Goal: Information Seeking & Learning: Check status

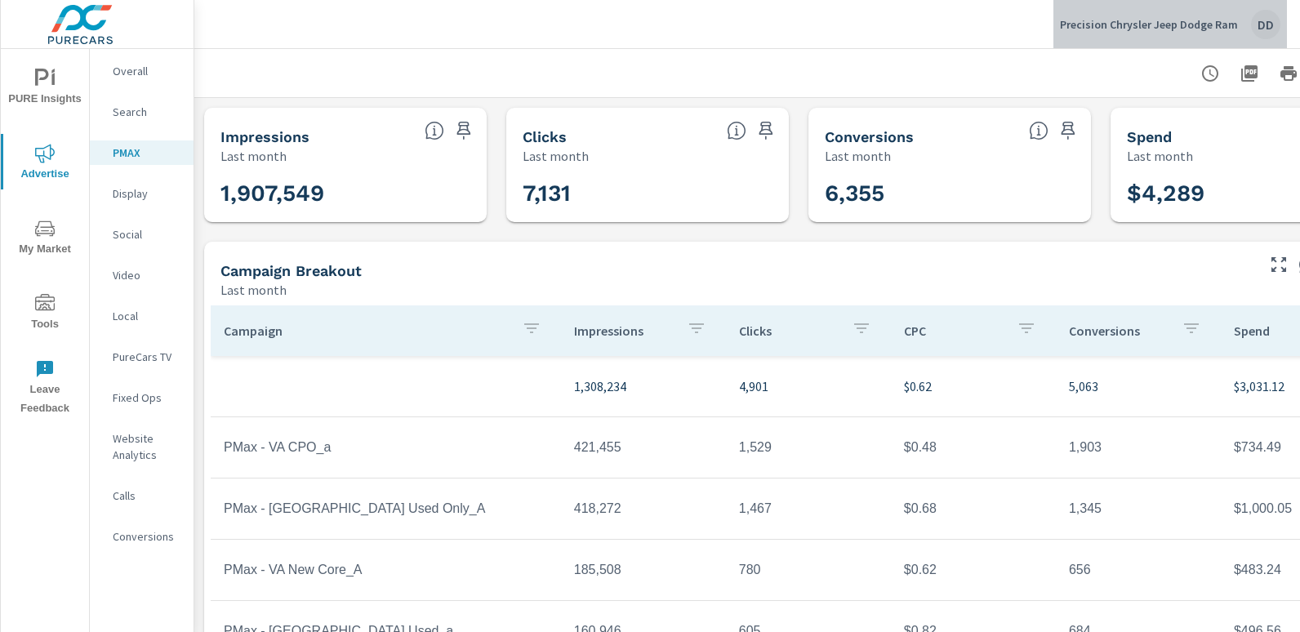
click at [1268, 32] on div "DD" at bounding box center [1265, 24] width 29 height 29
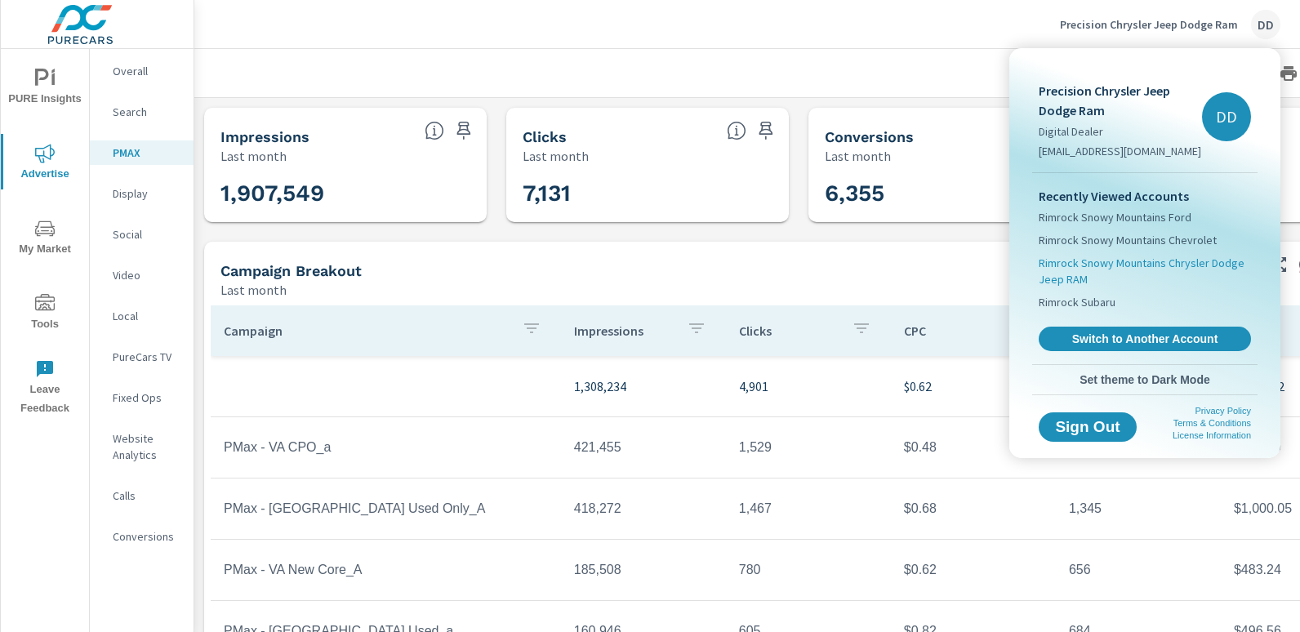
click at [1157, 261] on span "Rimrock Snowy Mountains Chrysler Dodge Jeep RAM" at bounding box center [1145, 271] width 212 height 33
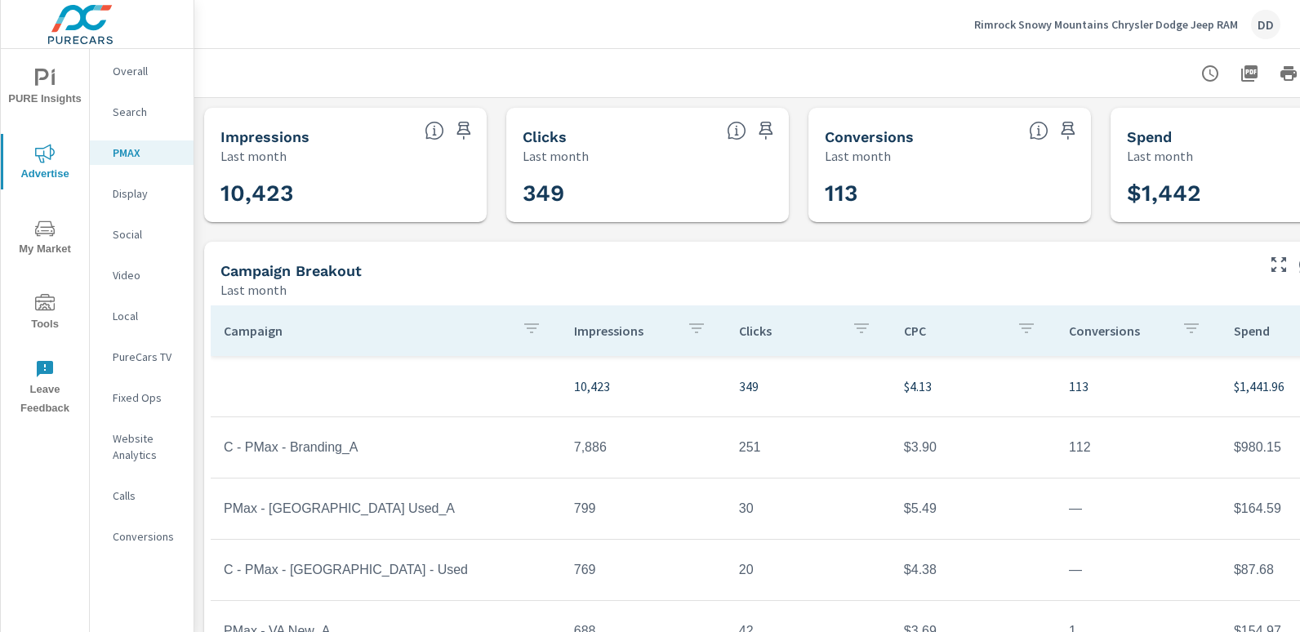
scroll to position [0, 115]
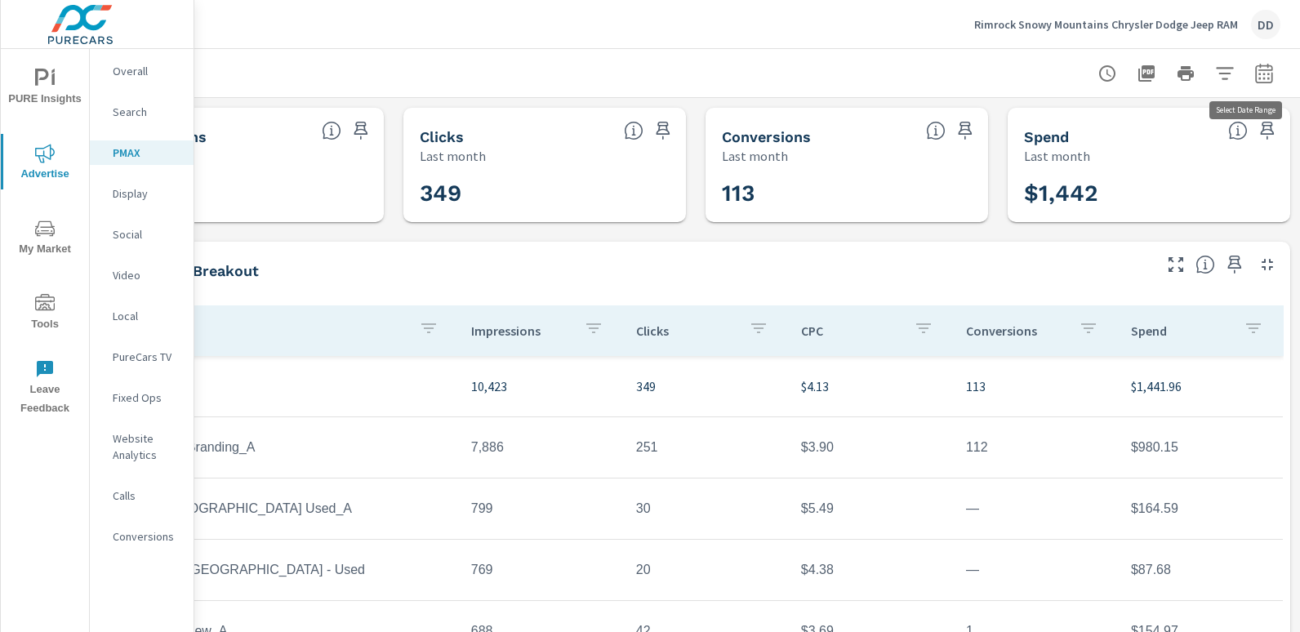
click at [1255, 76] on icon "button" at bounding box center [1265, 74] width 20 height 20
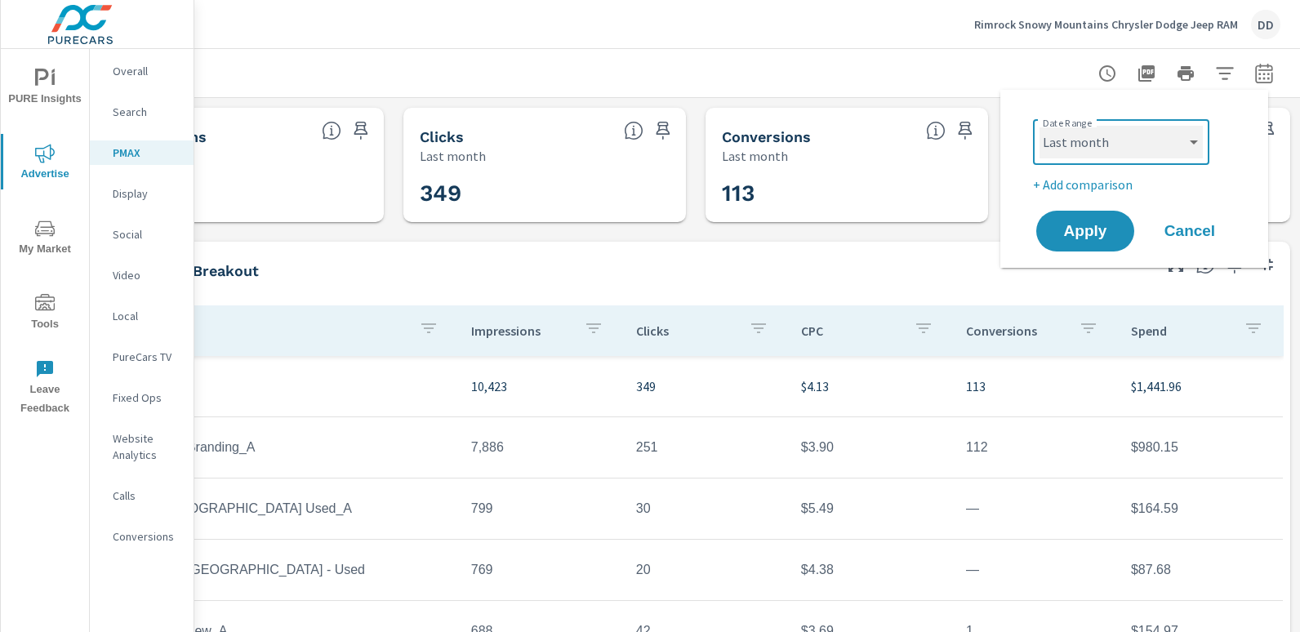
click at [1169, 136] on select "Custom [DATE] Last week Last 7 days Last 14 days Last 30 days Last 45 days Last…" at bounding box center [1121, 142] width 163 height 33
click at [1040, 126] on select "Custom [DATE] Last week Last 7 days Last 14 days Last 30 days Last 45 days Last…" at bounding box center [1121, 142] width 163 height 33
select select "Month to date"
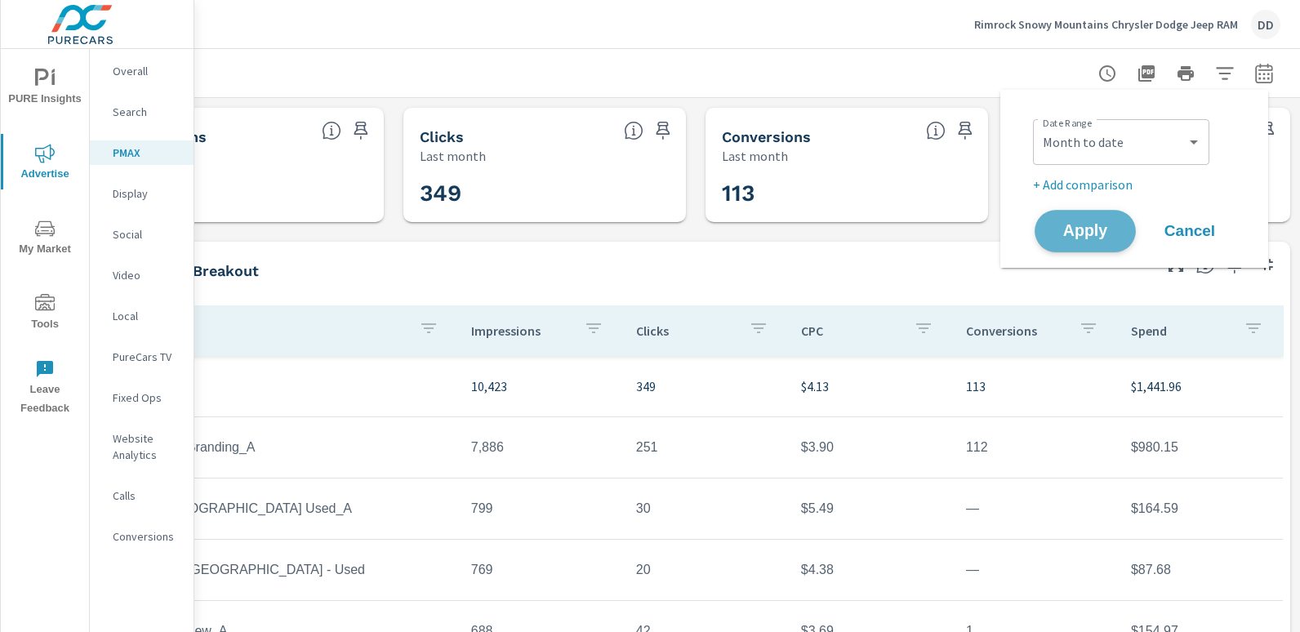
click at [1084, 244] on button "Apply" at bounding box center [1085, 231] width 101 height 42
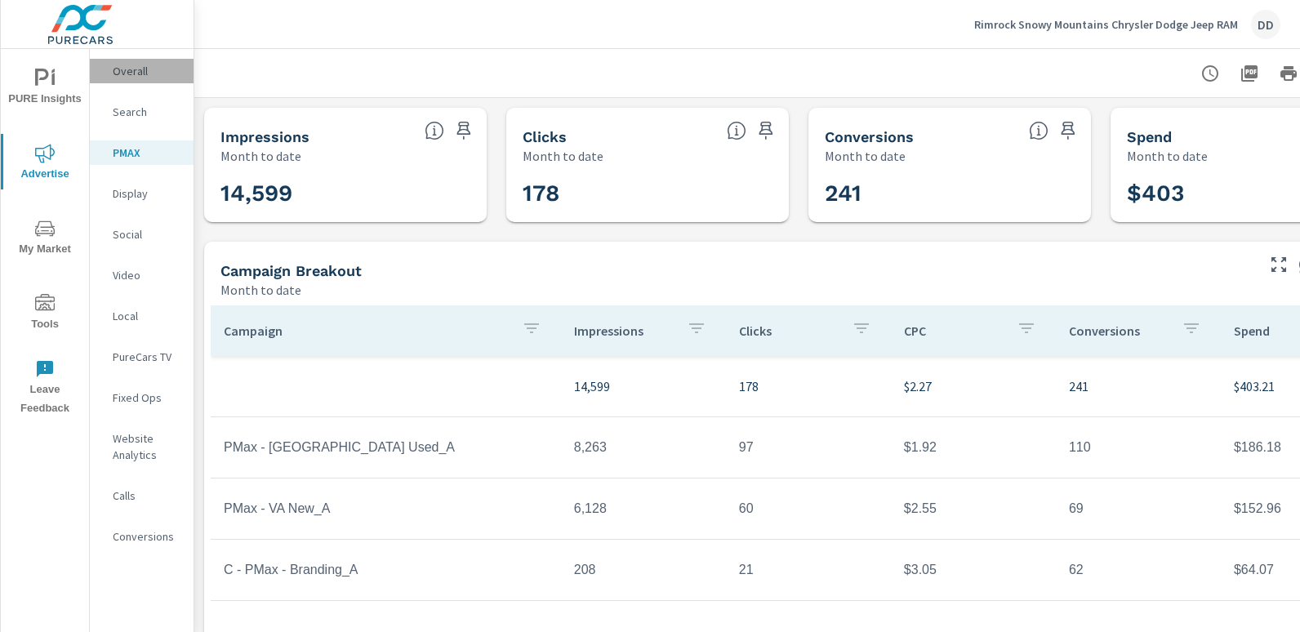
click at [143, 71] on p "Overall" at bounding box center [147, 71] width 68 height 16
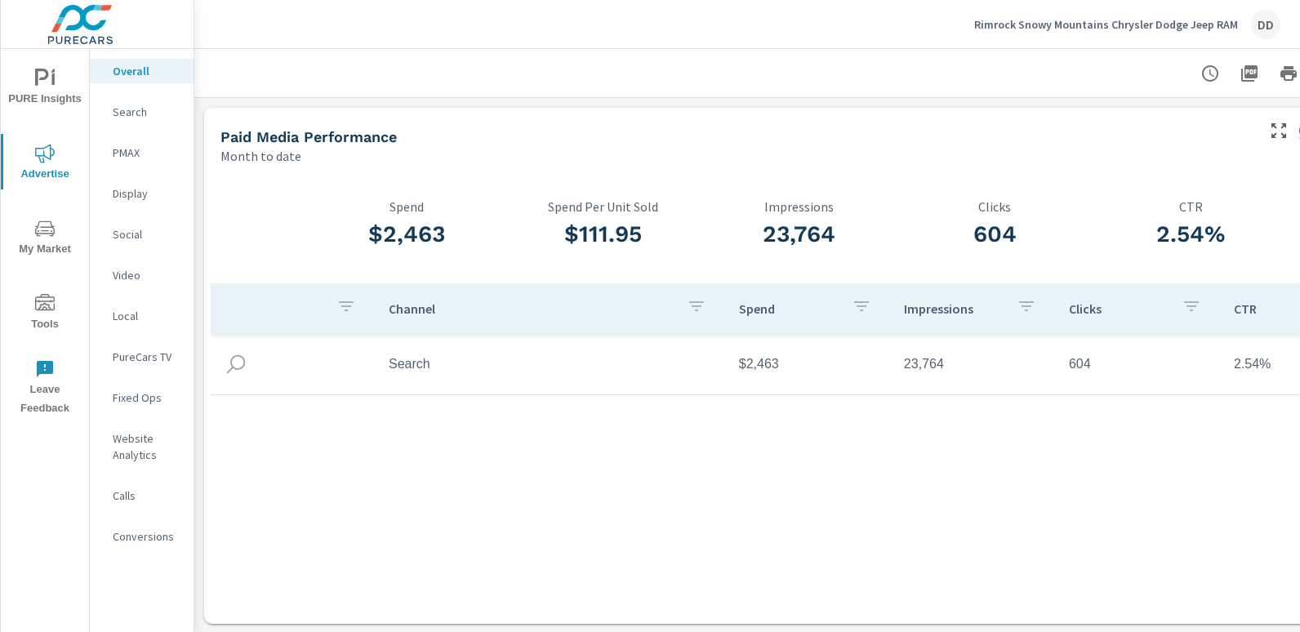
scroll to position [3, 0]
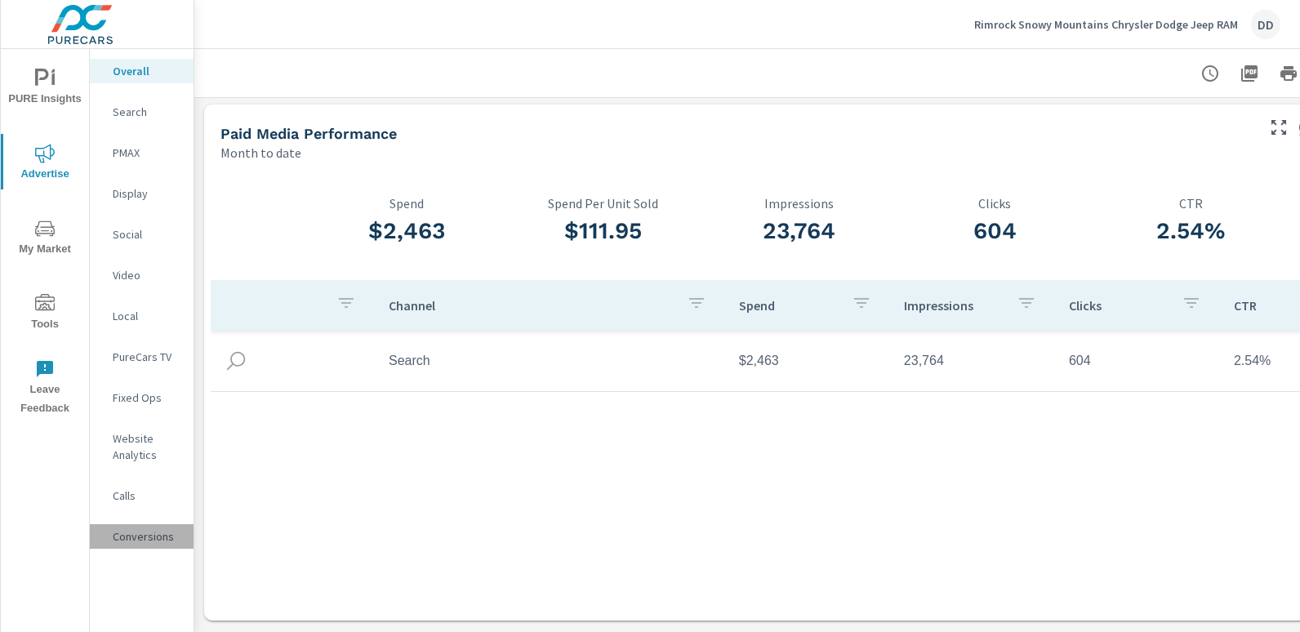
click at [144, 537] on p "Conversions" at bounding box center [147, 537] width 68 height 16
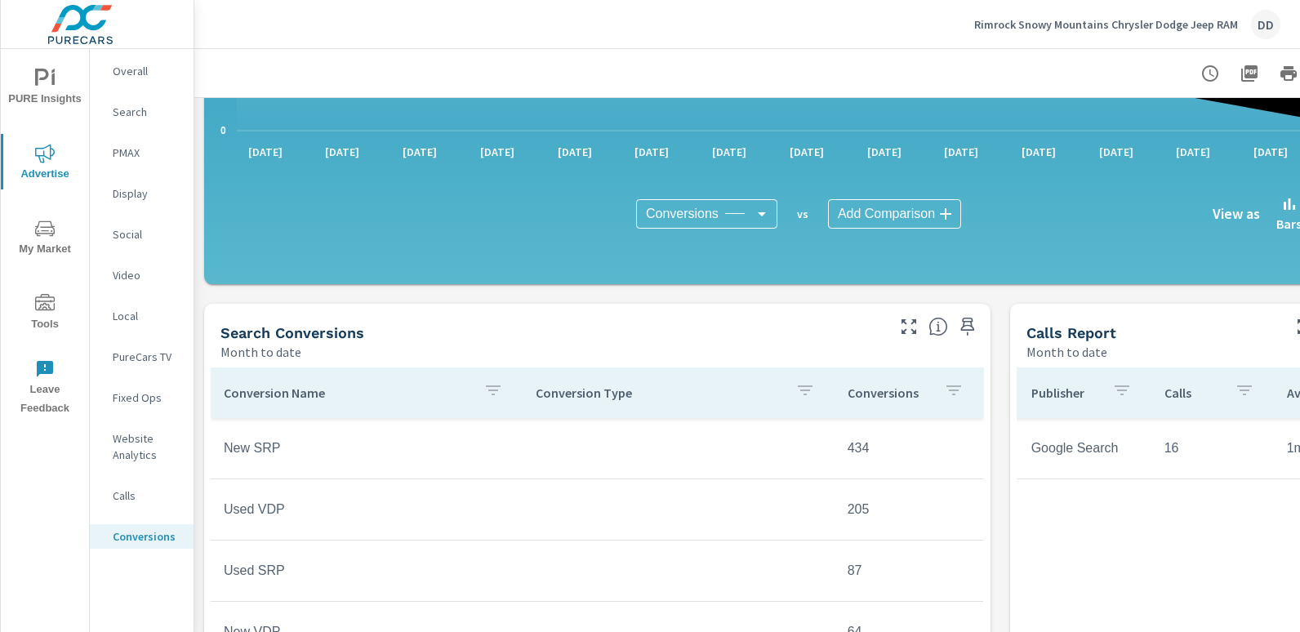
scroll to position [214, 0]
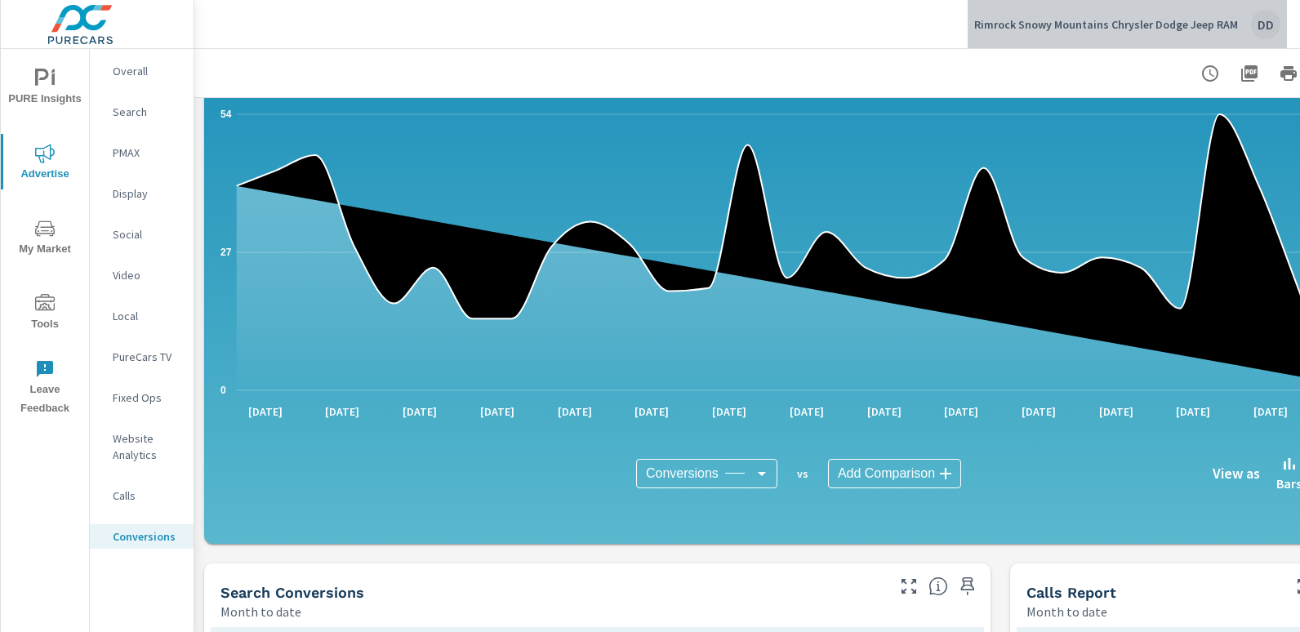
click at [1269, 18] on div "DD" at bounding box center [1265, 24] width 29 height 29
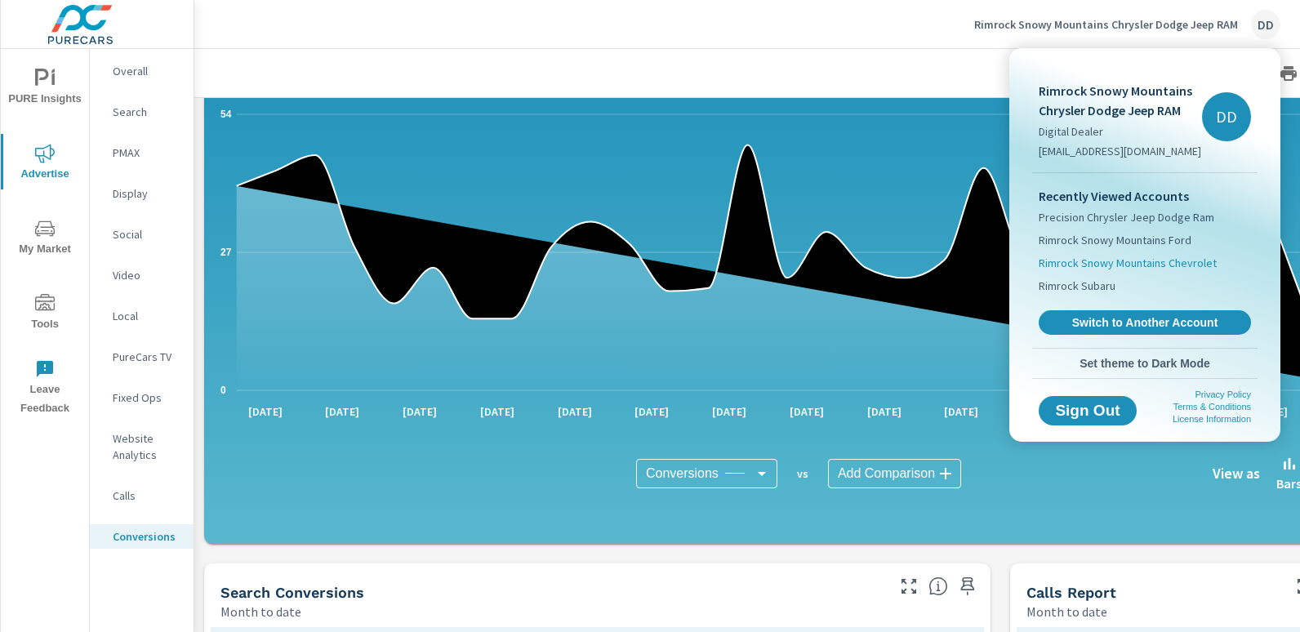
click at [1179, 261] on span "Rimrock Snowy Mountains Chevrolet" at bounding box center [1128, 263] width 178 height 16
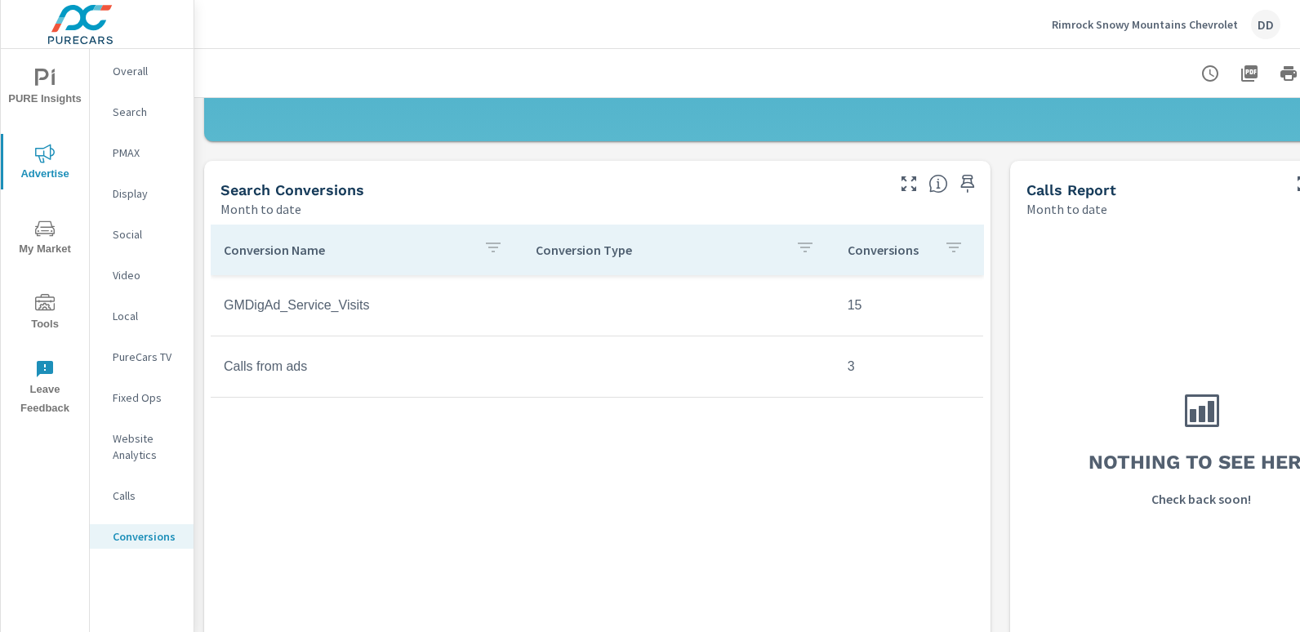
scroll to position [619, 0]
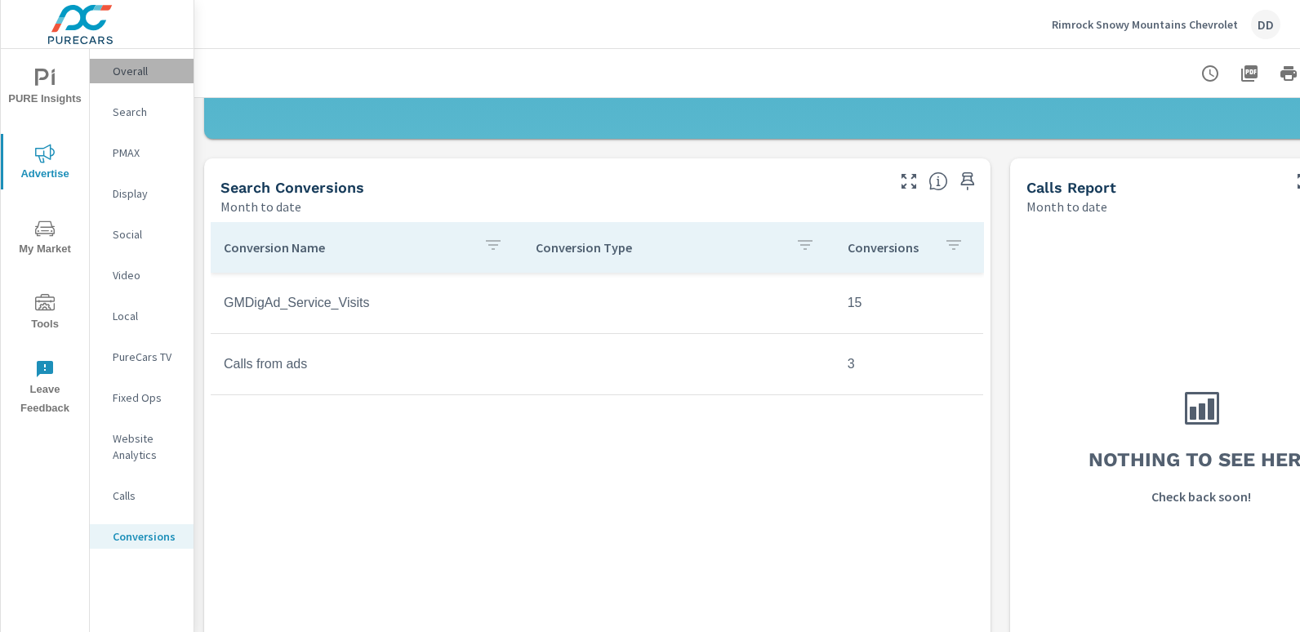
click at [128, 72] on p "Overall" at bounding box center [147, 71] width 68 height 16
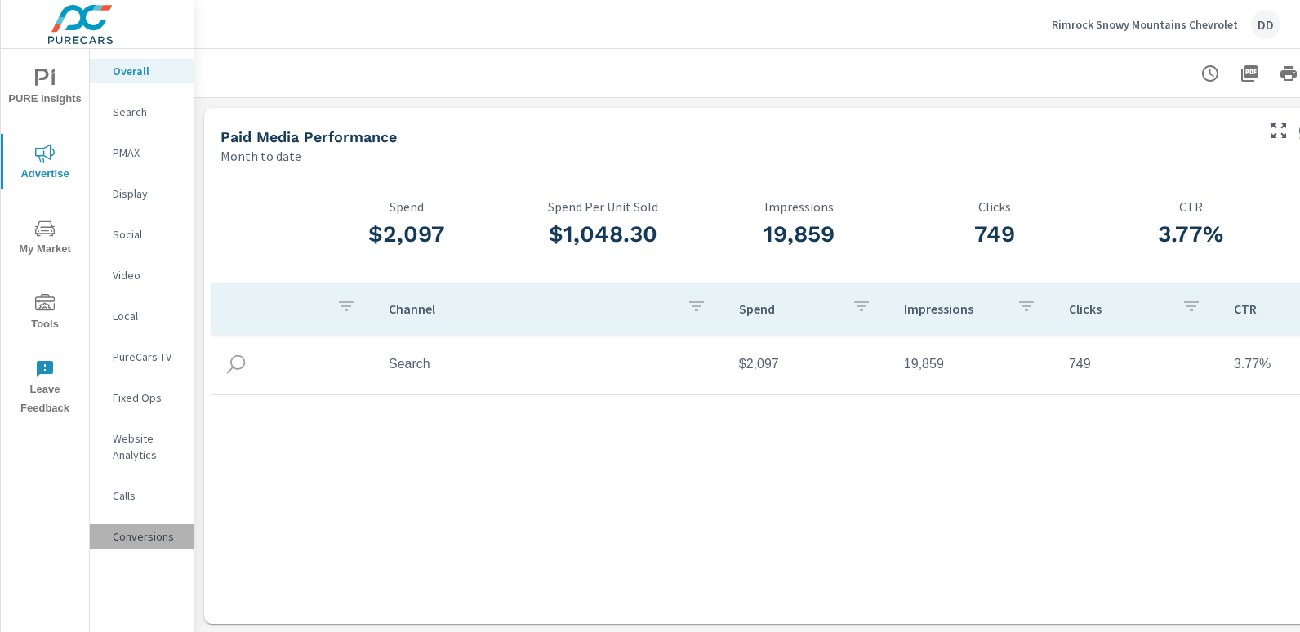
click at [153, 538] on p "Conversions" at bounding box center [147, 537] width 68 height 16
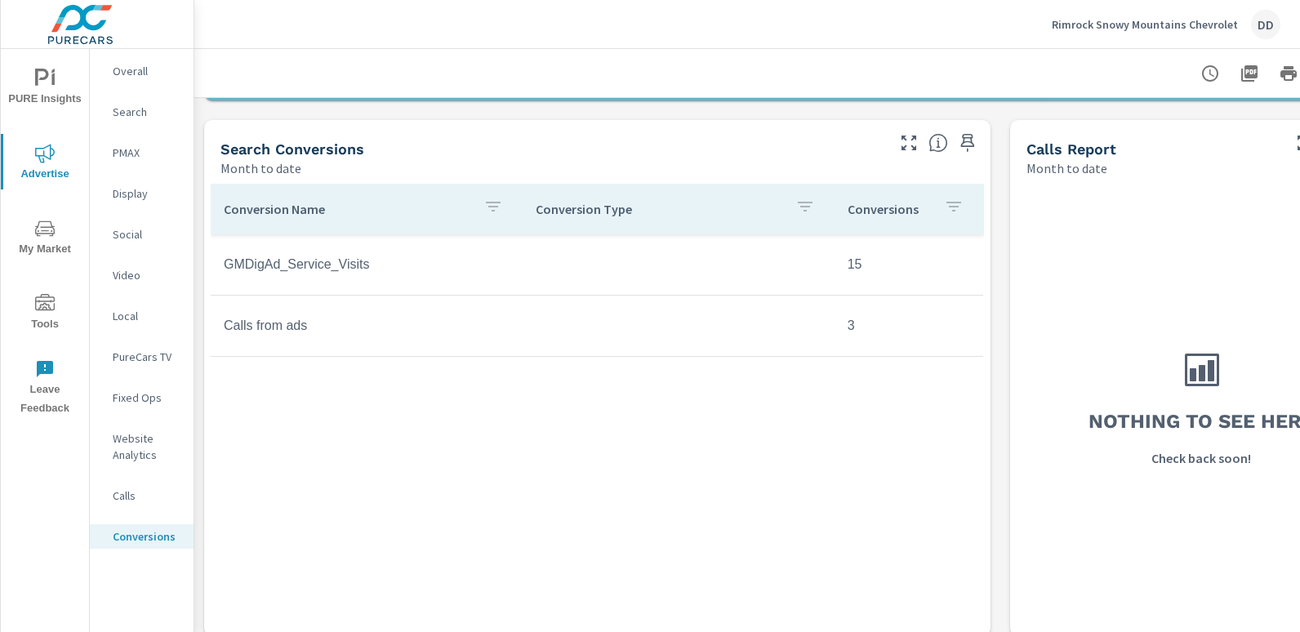
scroll to position [682, 0]
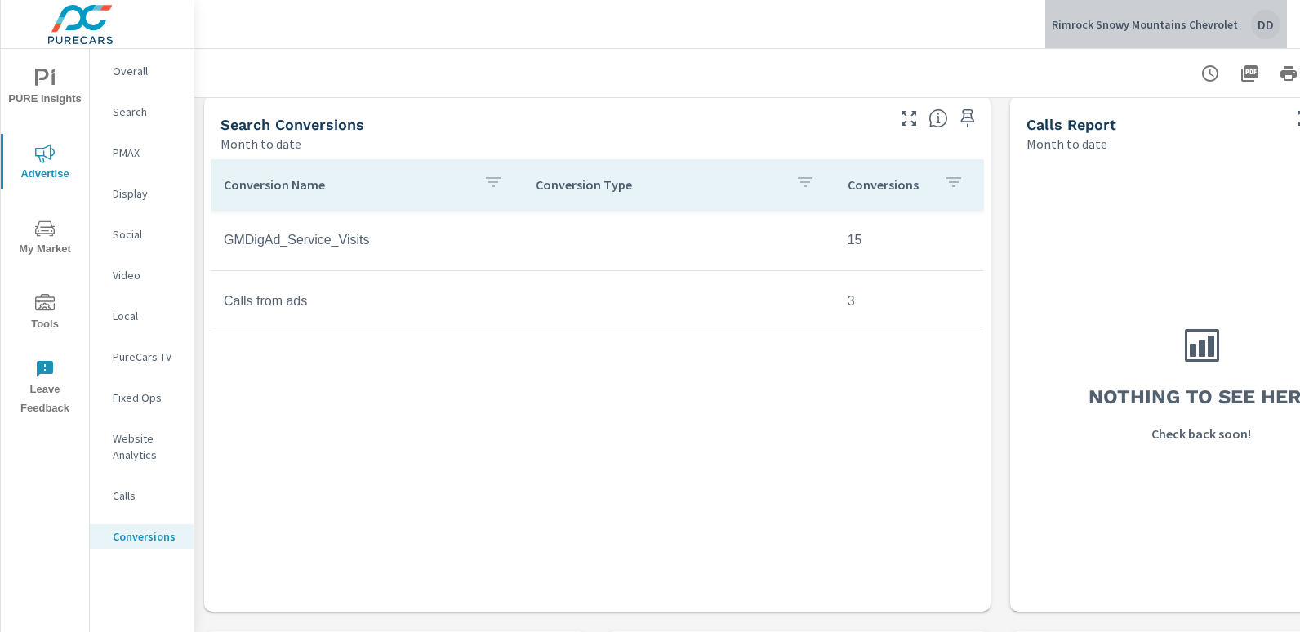
click at [1269, 25] on div "DD" at bounding box center [1265, 24] width 29 height 29
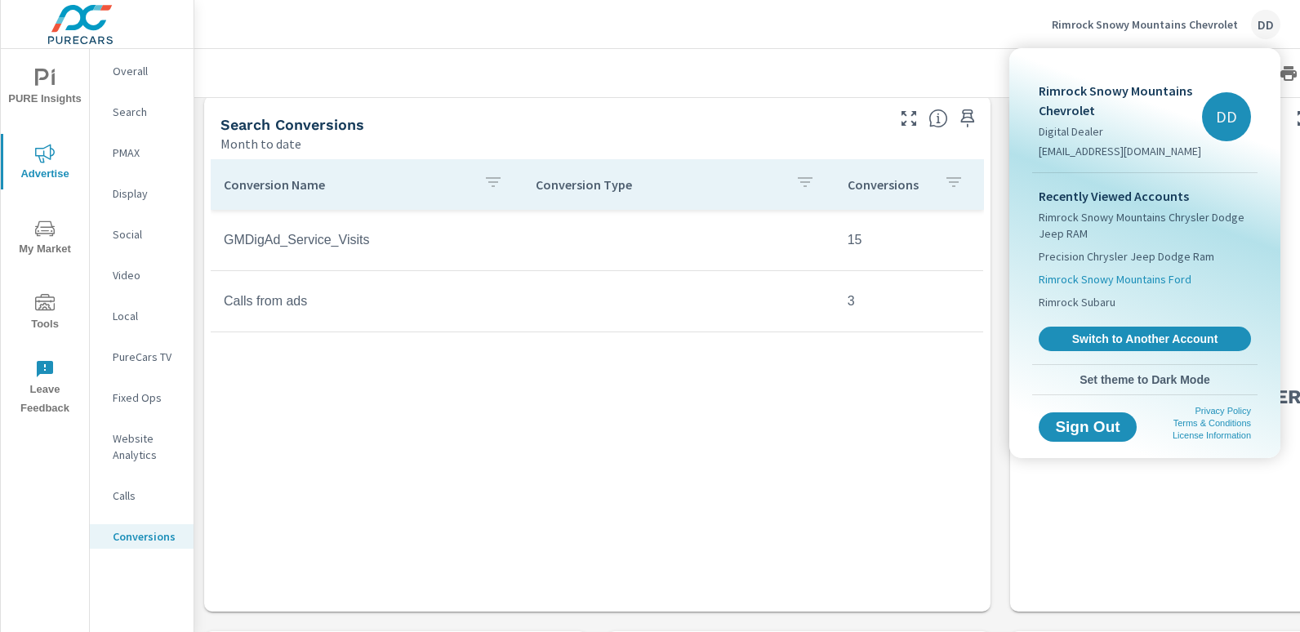
click at [1146, 281] on span "Rimrock Snowy Mountains Ford" at bounding box center [1115, 279] width 153 height 16
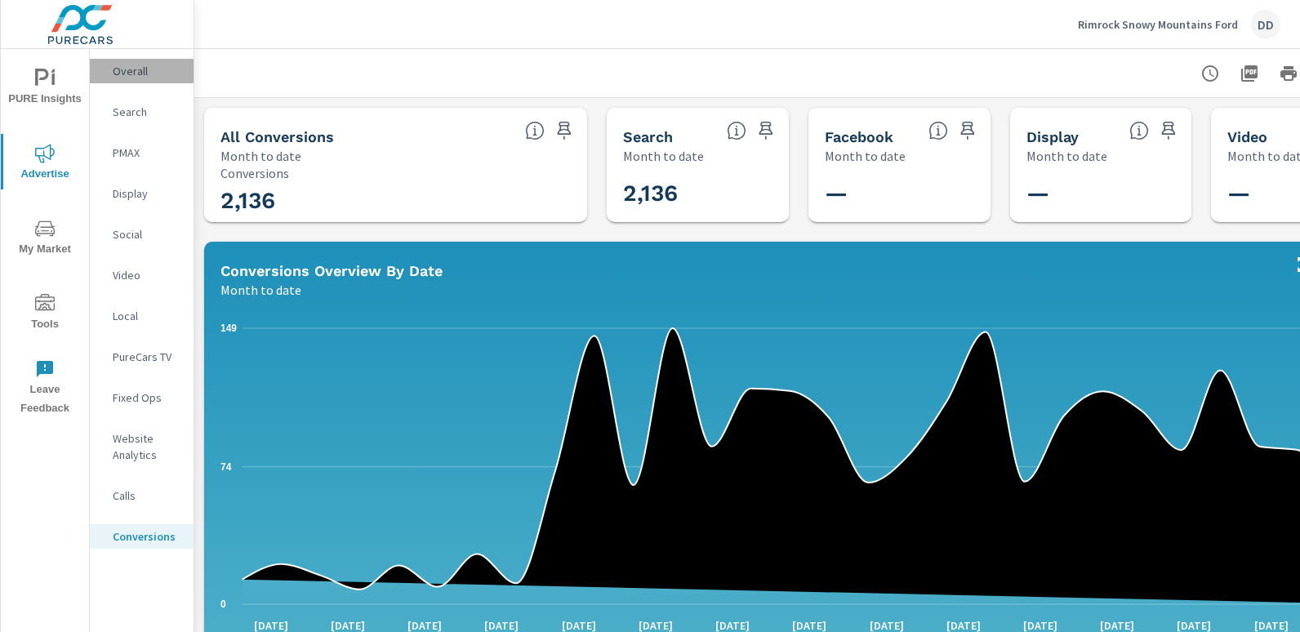
click at [154, 71] on p "Overall" at bounding box center [147, 71] width 68 height 16
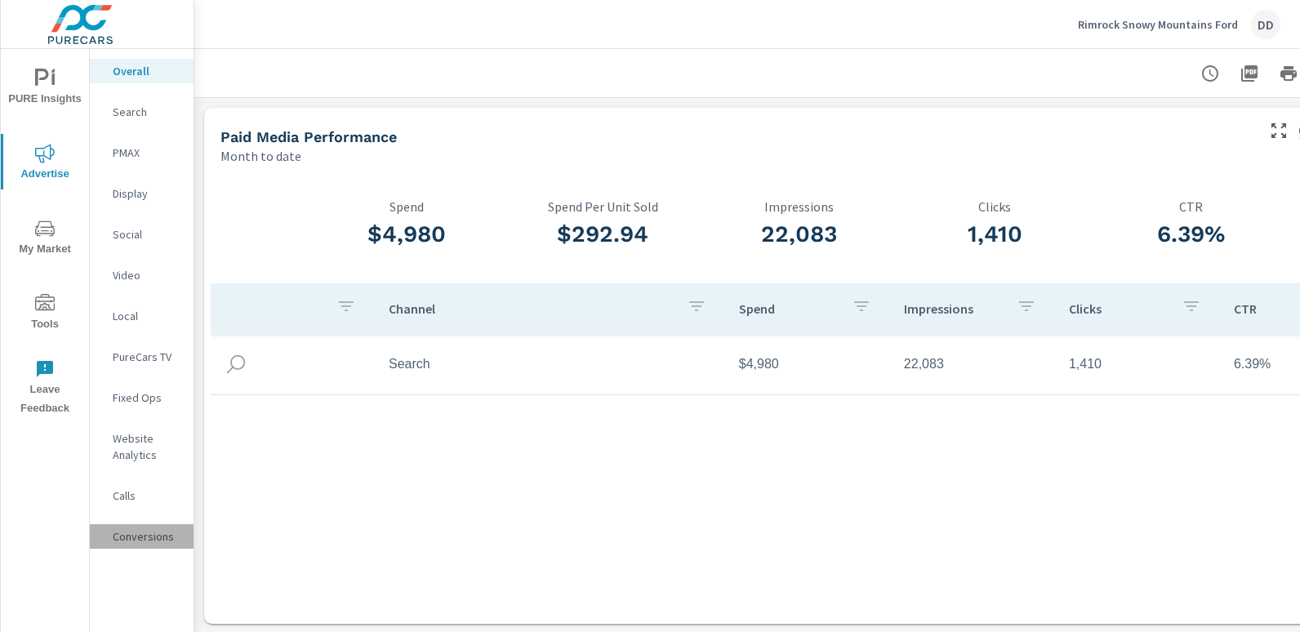
click at [156, 527] on div "Conversions" at bounding box center [142, 536] width 104 height 25
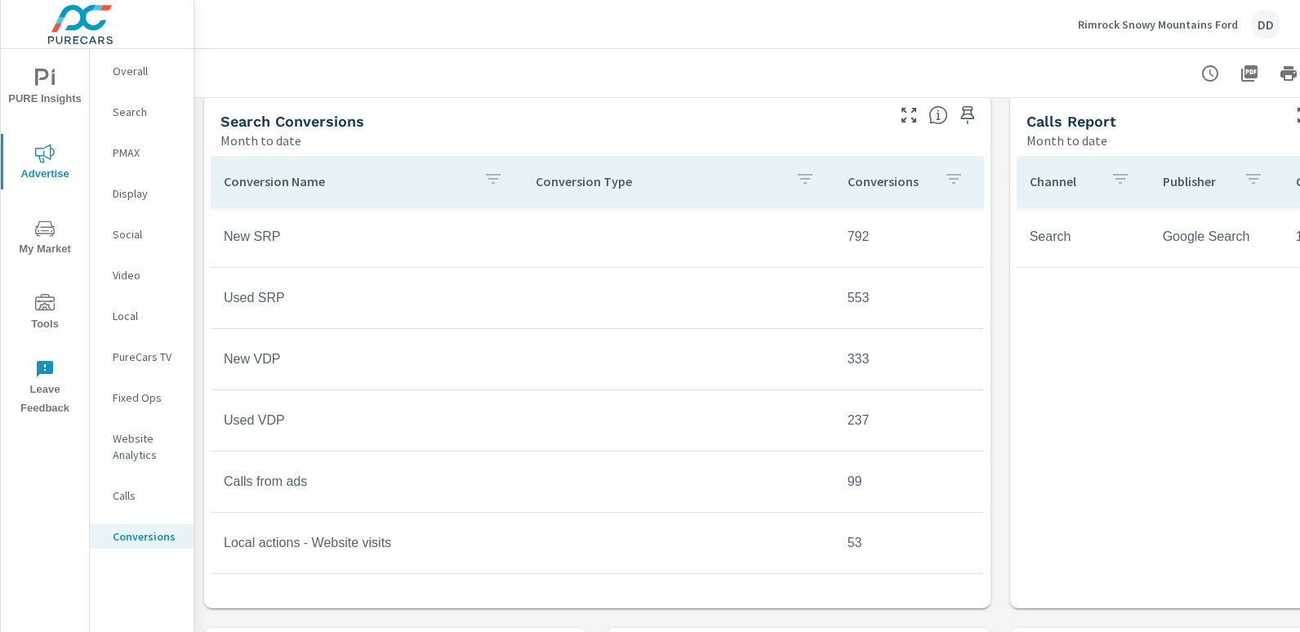
scroll to position [702, 0]
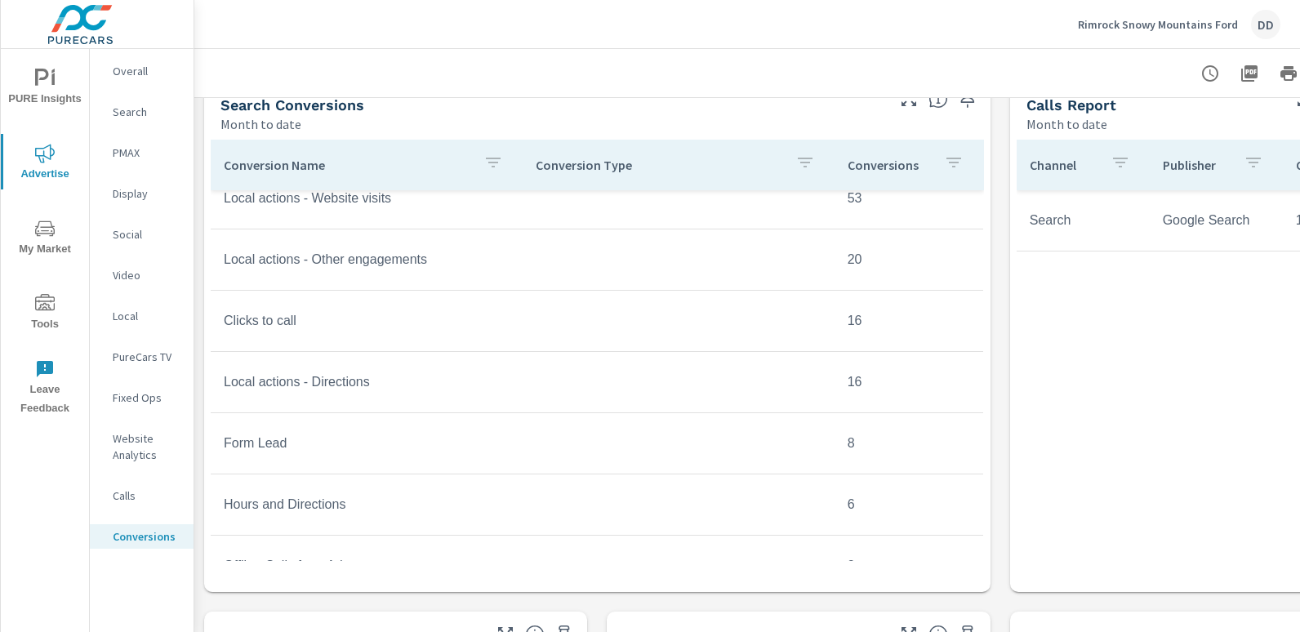
scroll to position [330, 0]
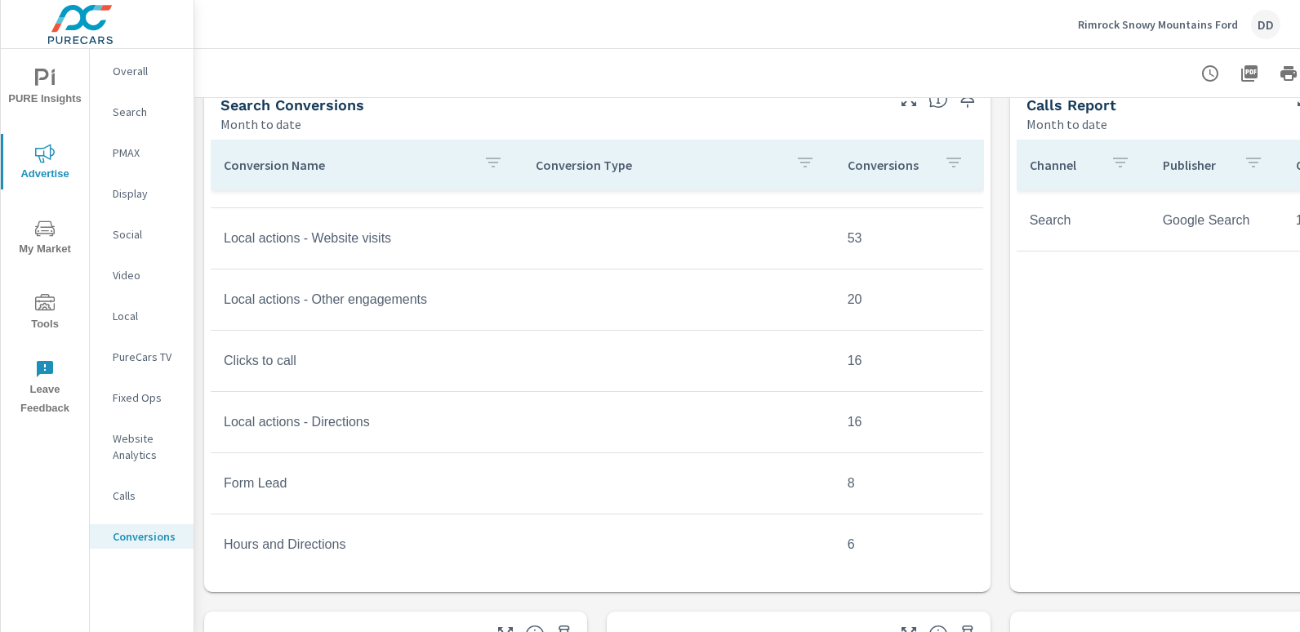
scroll to position [427, 0]
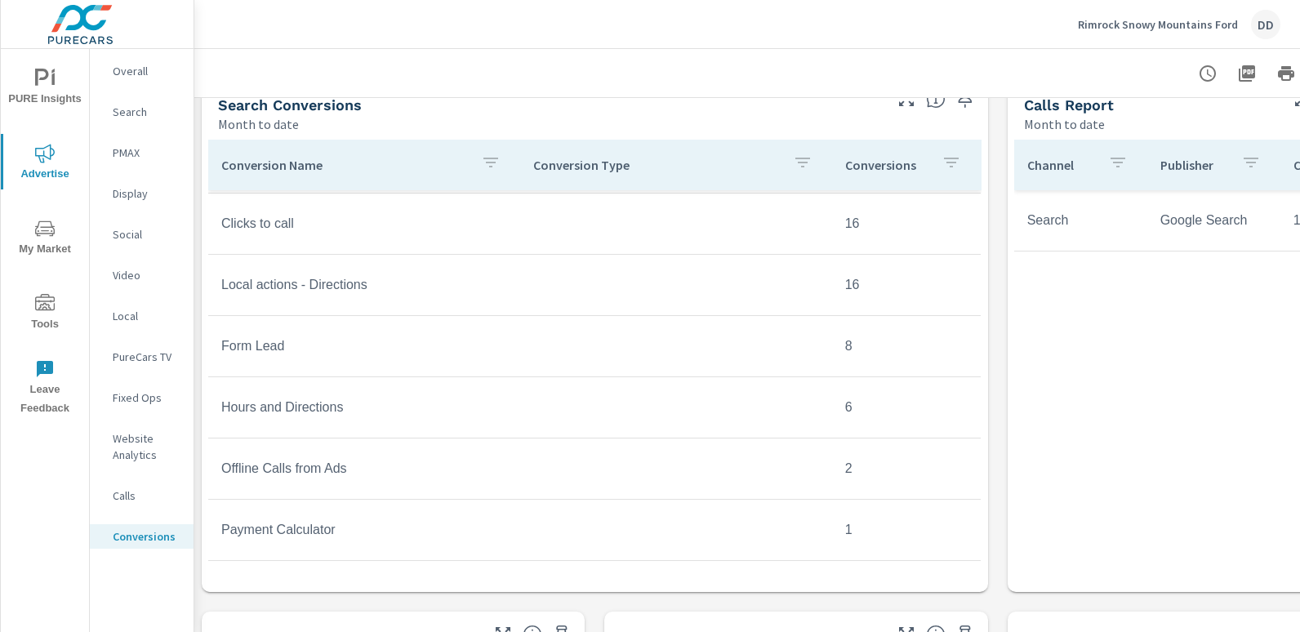
scroll to position [702, 0]
click at [1263, 33] on div "DD" at bounding box center [1265, 24] width 29 height 29
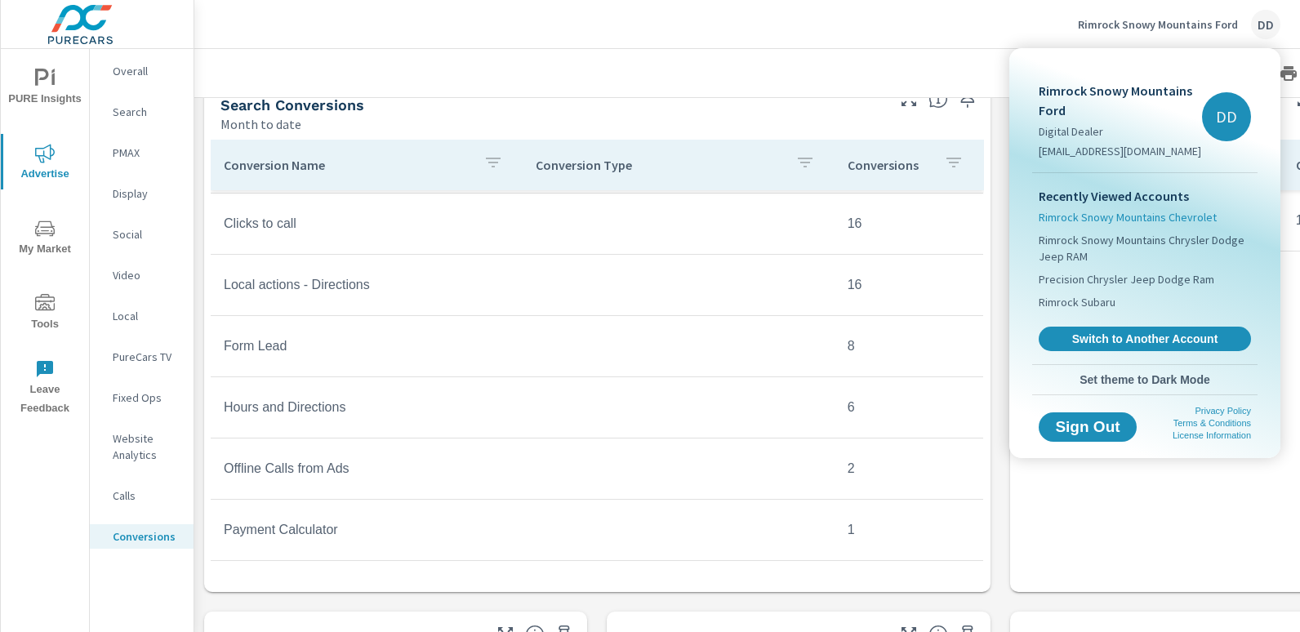
click at [1131, 223] on span "Rimrock Snowy Mountains Chevrolet" at bounding box center [1128, 217] width 178 height 16
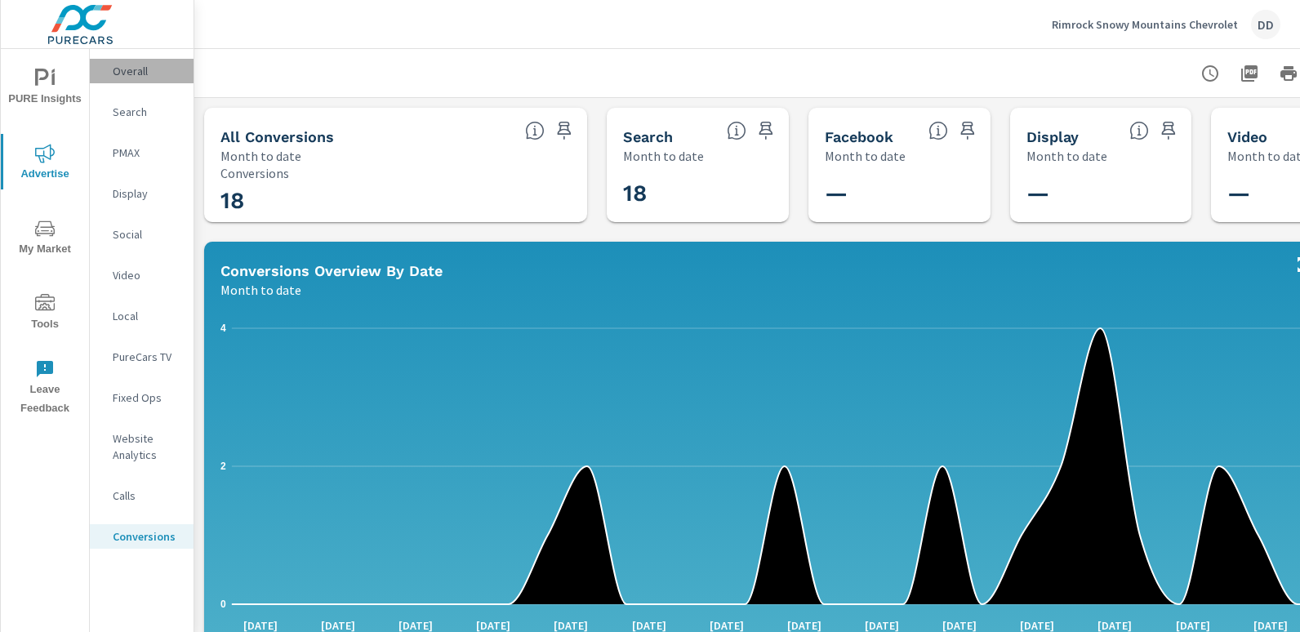
click at [163, 65] on p "Overall" at bounding box center [147, 71] width 68 height 16
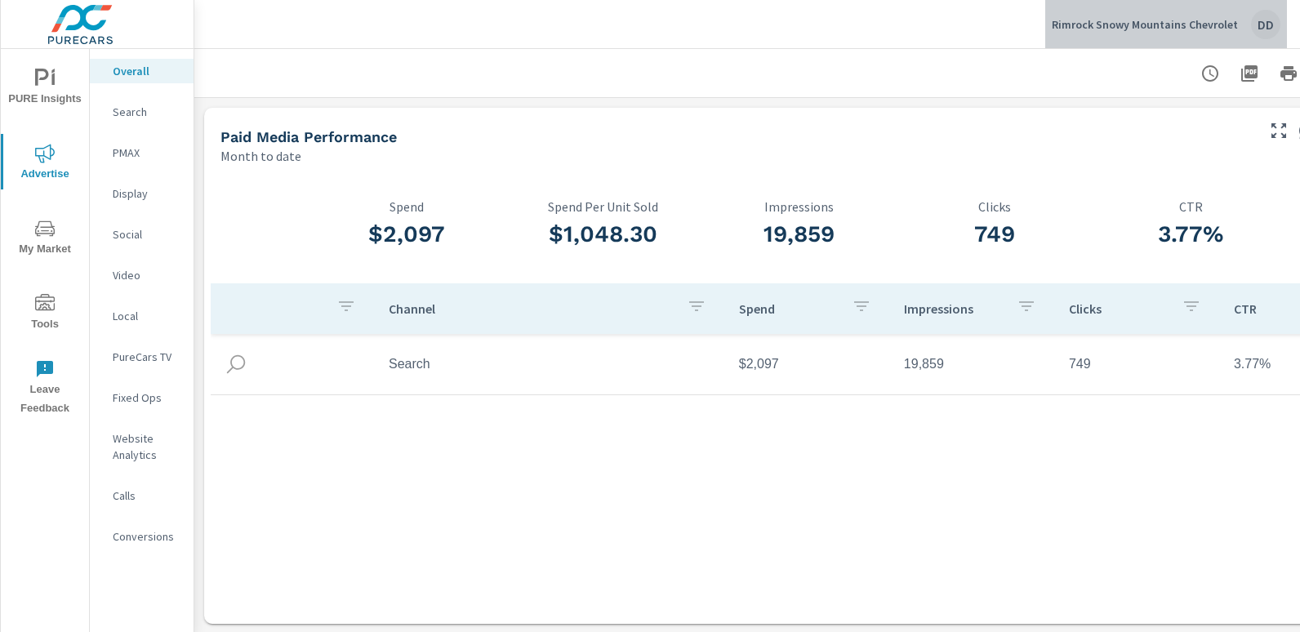
click at [1273, 32] on div "DD" at bounding box center [1265, 24] width 29 height 29
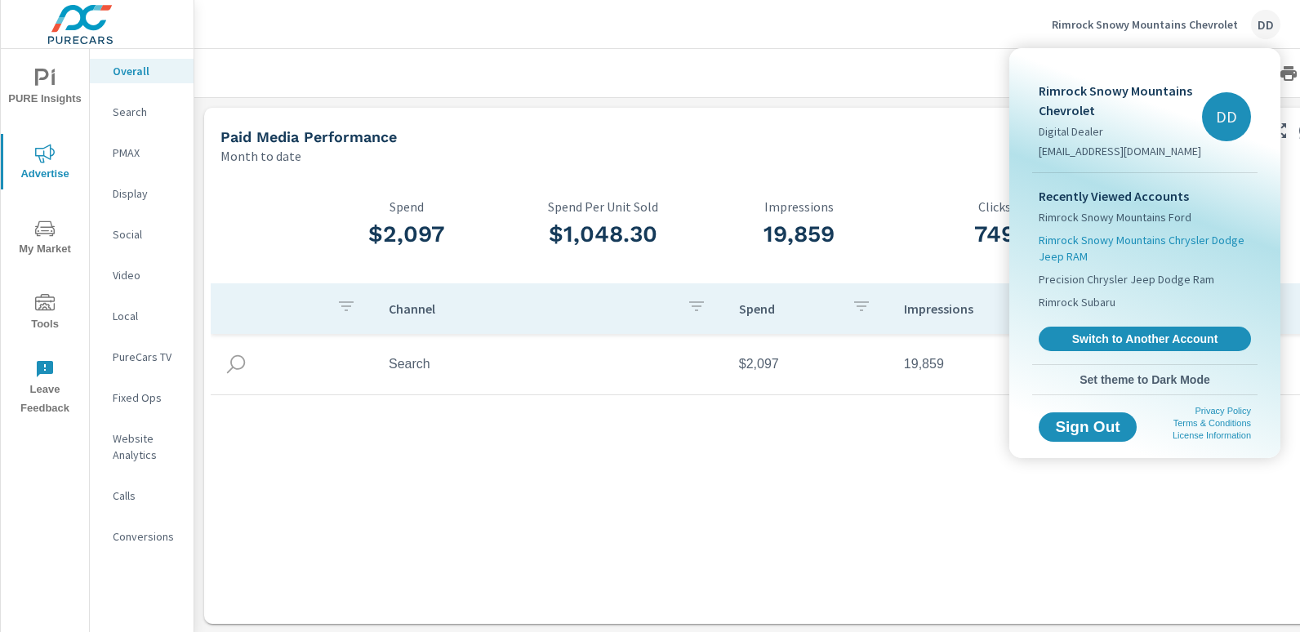
click at [1198, 239] on span "Rimrock Snowy Mountains Chrysler Dodge Jeep RAM" at bounding box center [1145, 248] width 212 height 33
